Goal: Transaction & Acquisition: Purchase product/service

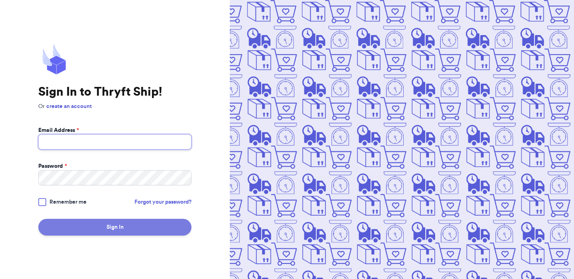
type input "[EMAIL_ADDRESS][DOMAIN_NAME]"
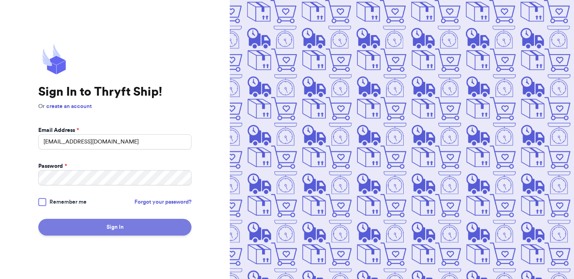
click at [89, 228] on button "Sign In" at bounding box center [114, 227] width 153 height 17
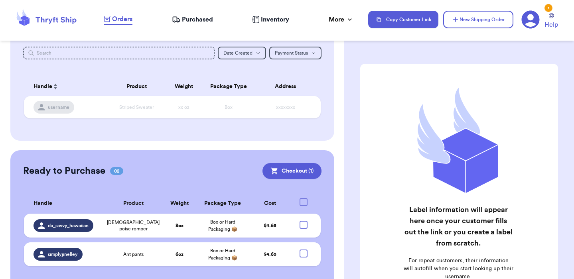
scroll to position [100, 0]
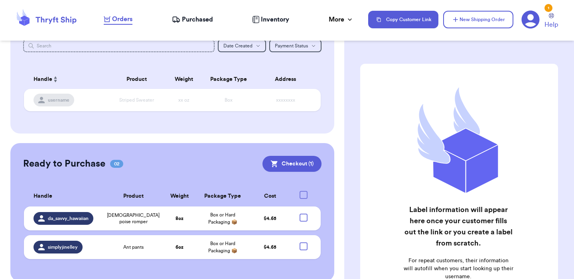
click at [304, 196] on div at bounding box center [304, 195] width 8 height 8
click at [304, 191] on input "checkbox" at bounding box center [303, 191] width 0 height 0
checkbox input "false"
checkbox input "true"
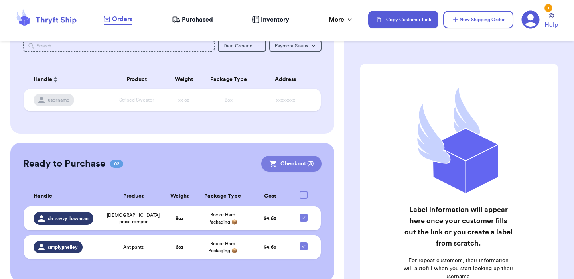
click at [301, 166] on button "Checkout ( 3 )" at bounding box center [291, 164] width 60 height 16
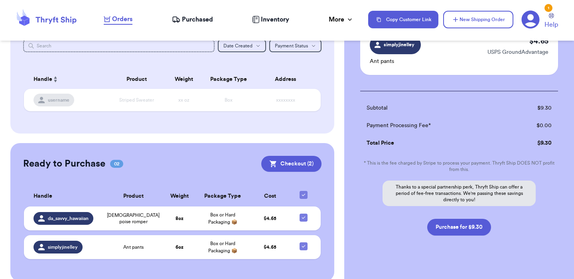
scroll to position [141, 0]
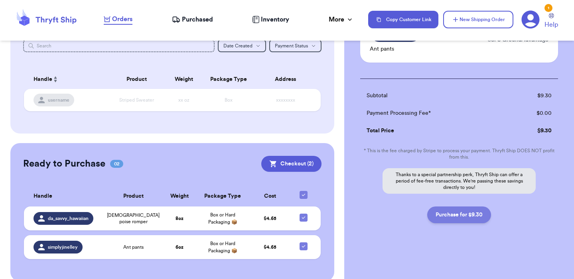
click at [459, 215] on button "Purchase for $9.30" at bounding box center [459, 215] width 64 height 17
checkbox input "false"
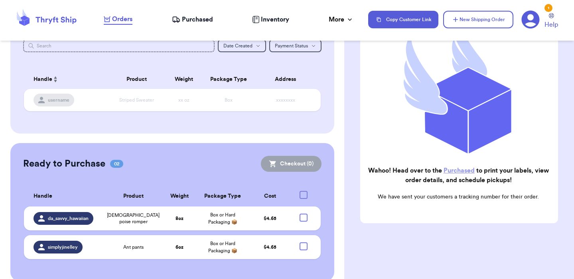
scroll to position [110, 0]
checkbox input "true"
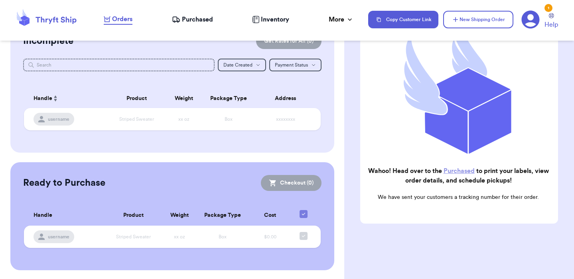
click at [188, 21] on span "Purchased" at bounding box center [197, 20] width 31 height 10
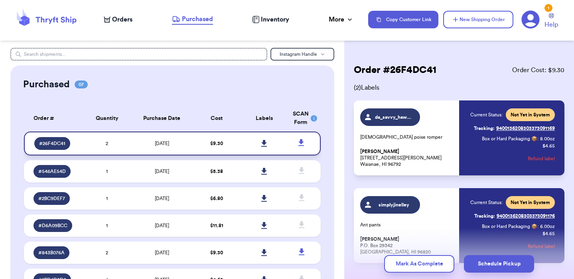
click at [266, 145] on icon at bounding box center [264, 143] width 6 height 7
click at [55, 21] on icon at bounding box center [46, 20] width 64 height 22
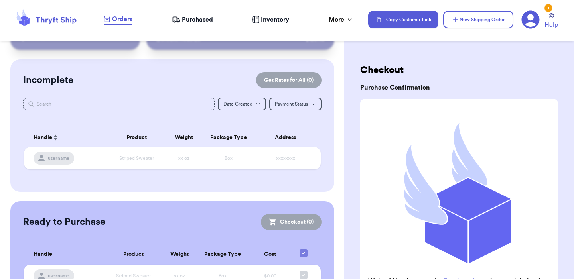
scroll to position [39, 0]
